Goal: Task Accomplishment & Management: Use online tool/utility

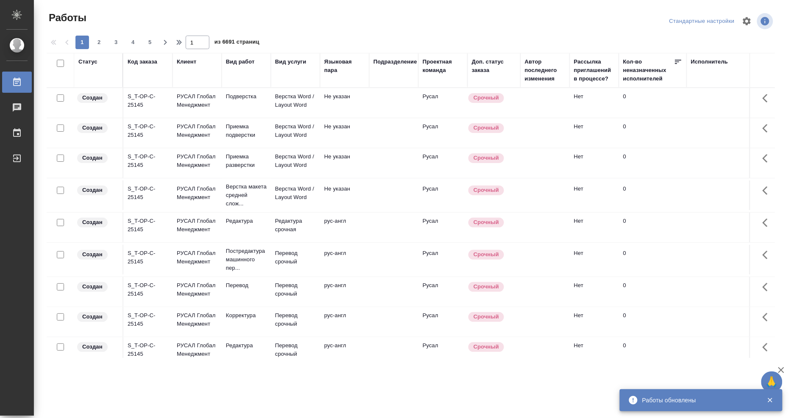
click at [702, 61] on div "Исполнитель" at bounding box center [709, 62] width 37 height 8
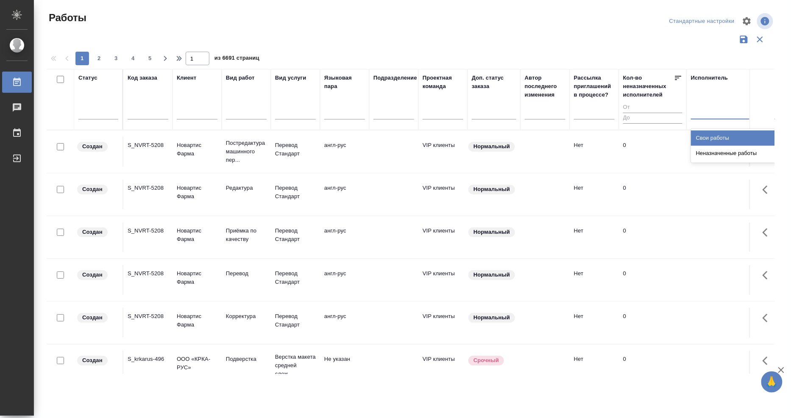
click at [707, 115] on div at bounding box center [746, 111] width 110 height 12
click at [710, 140] on div "Свои работы" at bounding box center [754, 138] width 127 height 15
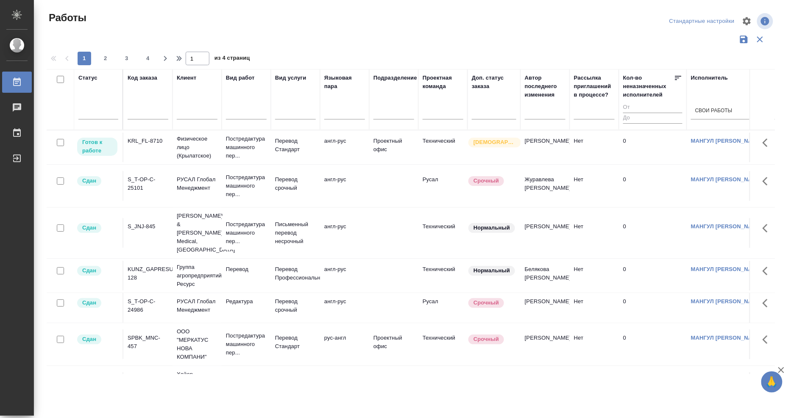
click at [95, 148] on p "Готов к работе" at bounding box center [97, 146] width 30 height 17
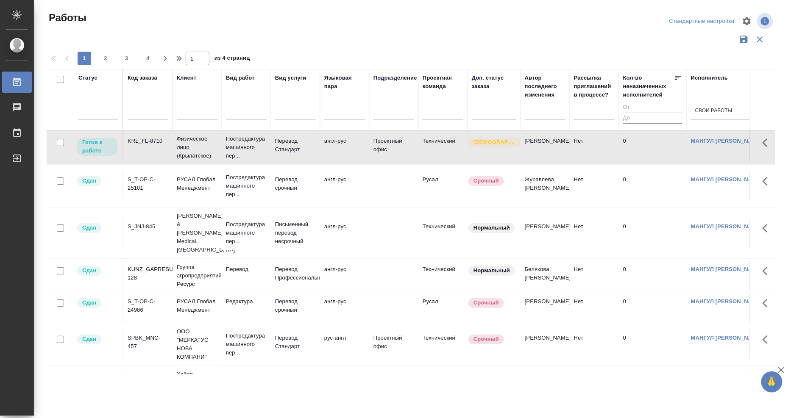
click at [138, 139] on div "KRL_FL-8710" at bounding box center [148, 141] width 41 height 8
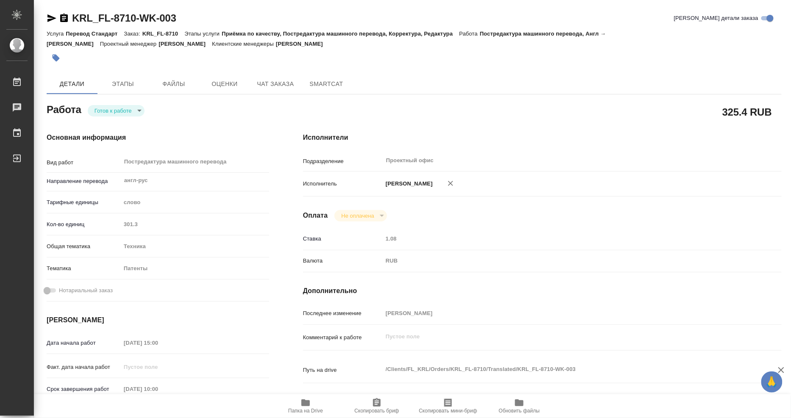
click at [126, 109] on body "🙏 .cls-1 fill:#fff; AWATERA Mangul Anna Работы Чаты График Выйти KRL_FL-8710-WK…" at bounding box center [395, 209] width 791 height 418
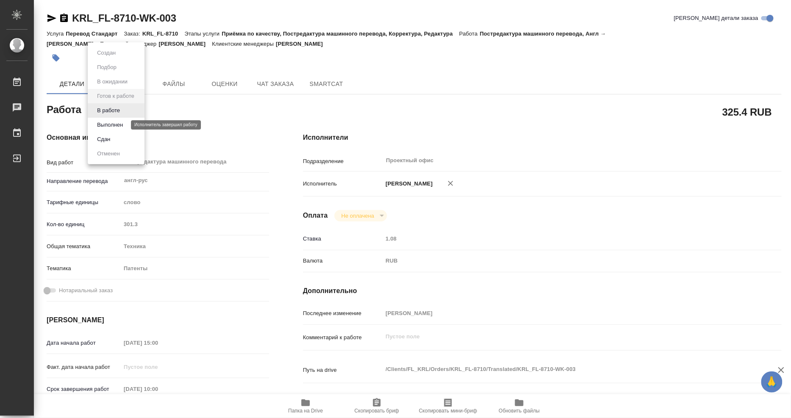
click at [117, 125] on button "Выполнен" at bounding box center [110, 124] width 31 height 9
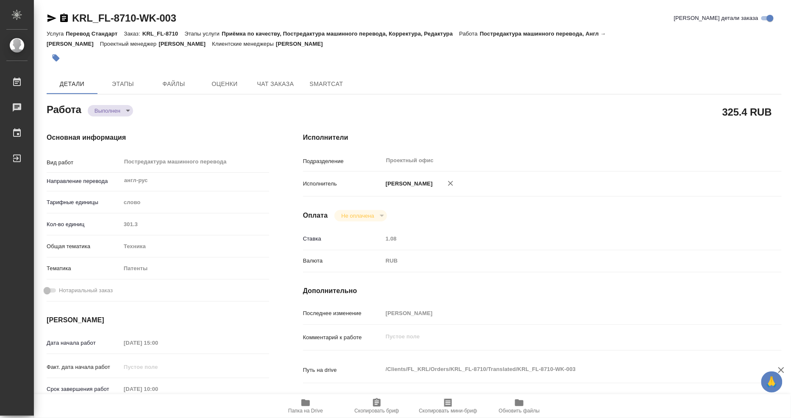
type textarea "x"
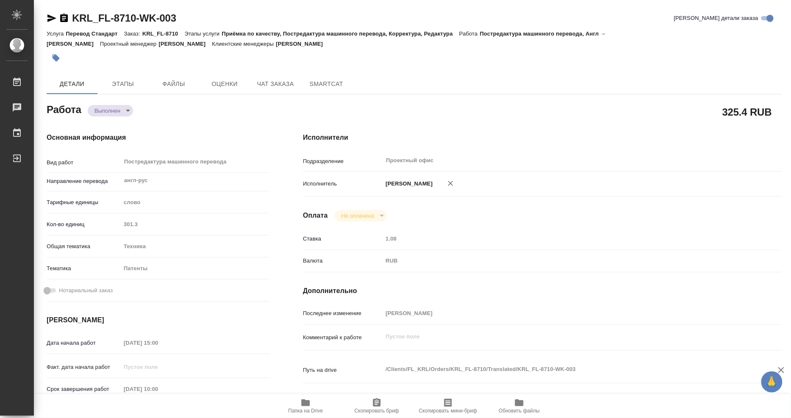
type textarea "x"
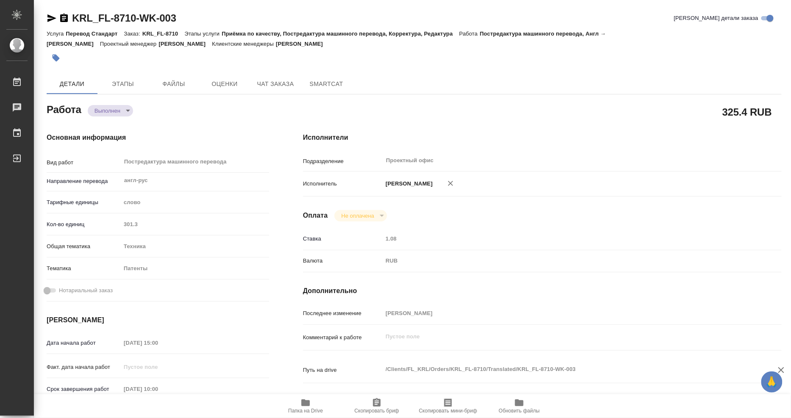
type textarea "x"
